Goal: Go to known website: Access a specific website the user already knows

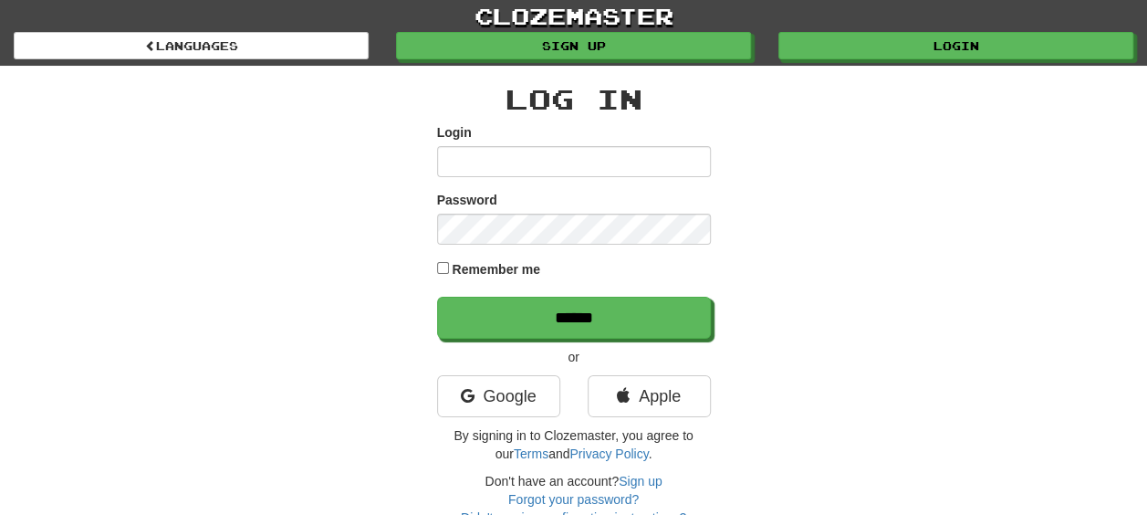
click at [506, 173] on input "Login" at bounding box center [574, 161] width 274 height 31
click at [501, 394] on link "Google" at bounding box center [498, 396] width 123 height 42
